Goal: Task Accomplishment & Management: Manage account settings

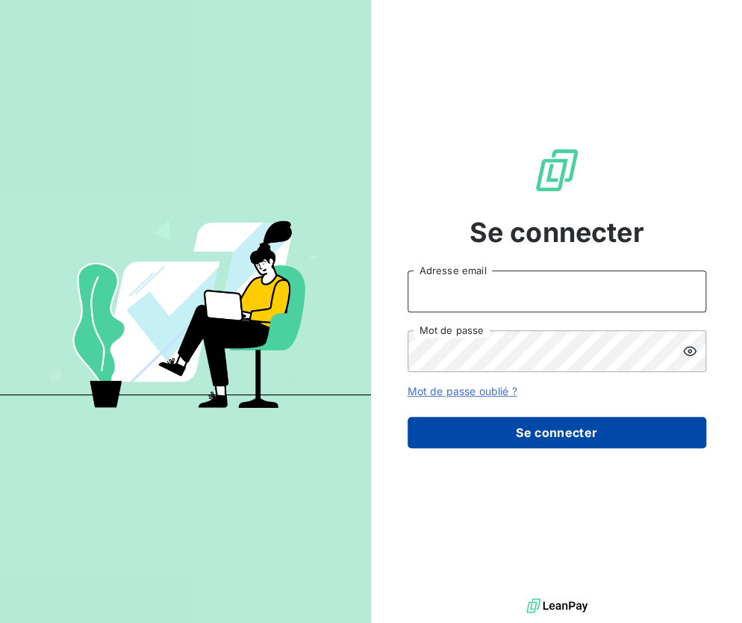
type input "fcebrian@joffeassocies.com"
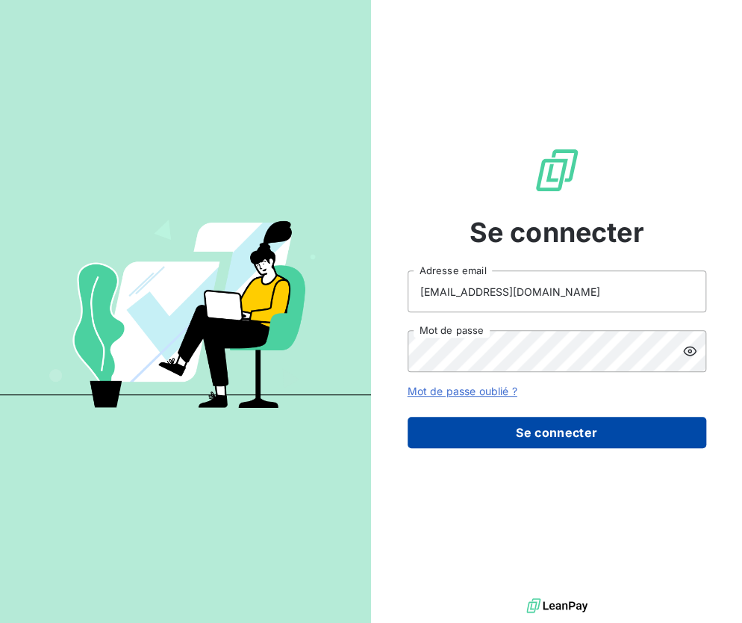
click at [476, 434] on button "Se connecter" at bounding box center [557, 432] width 299 height 31
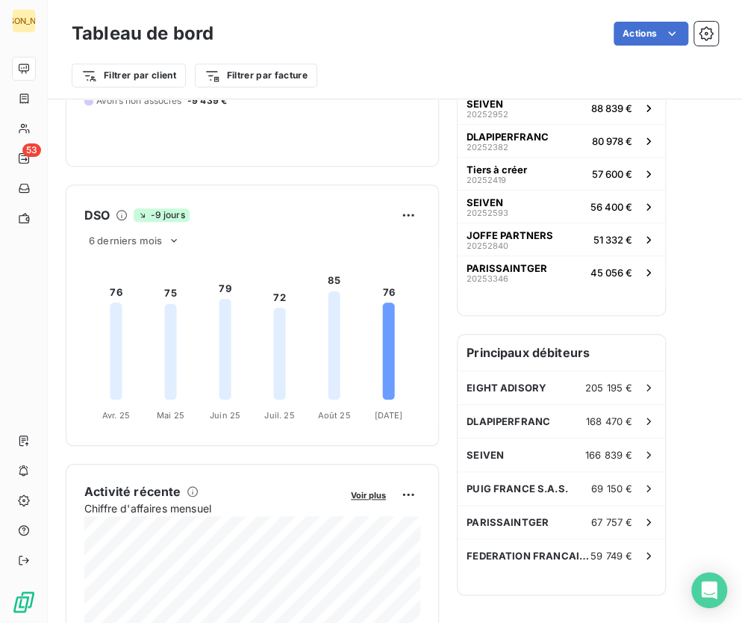
scroll to position [202, 0]
